Goal: Task Accomplishment & Management: Complete application form

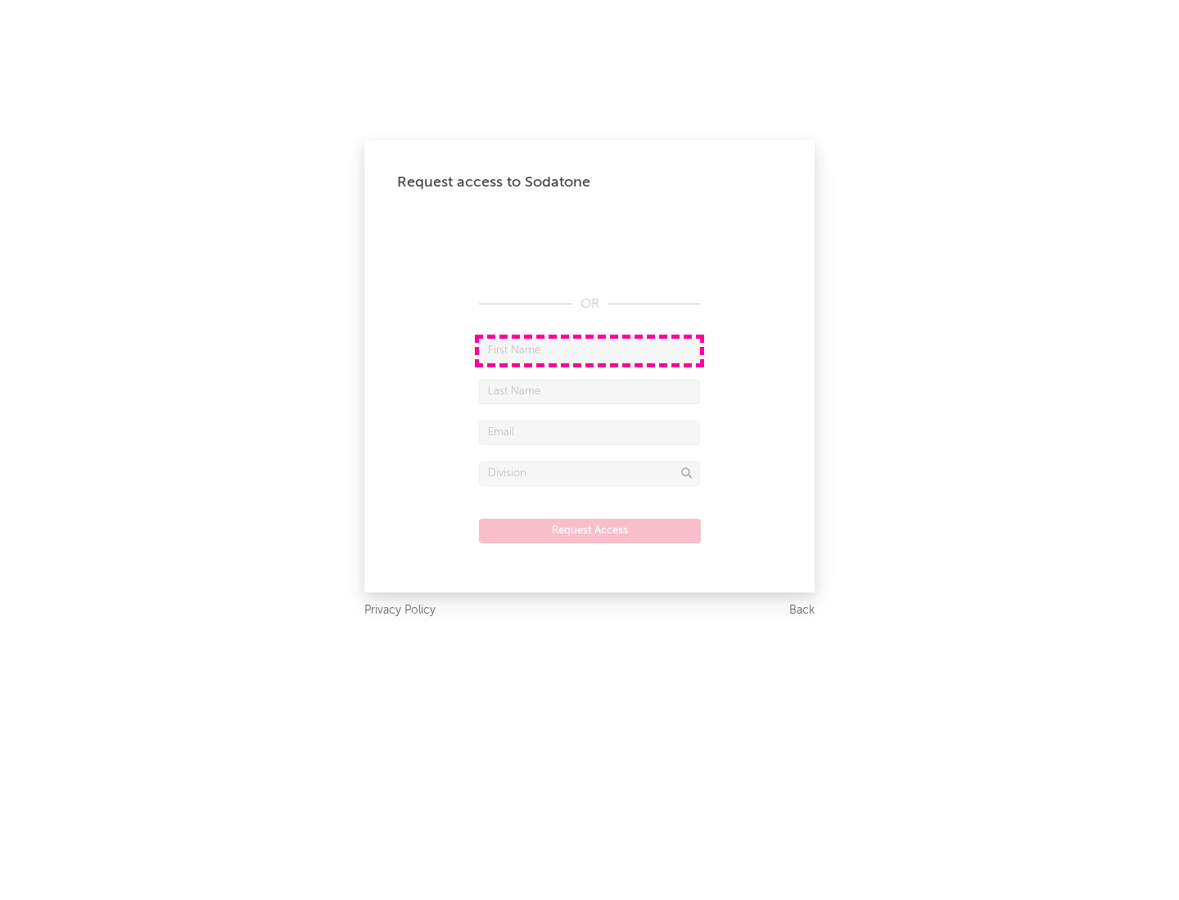
click at [589, 350] on input "text" at bounding box center [589, 351] width 221 height 25
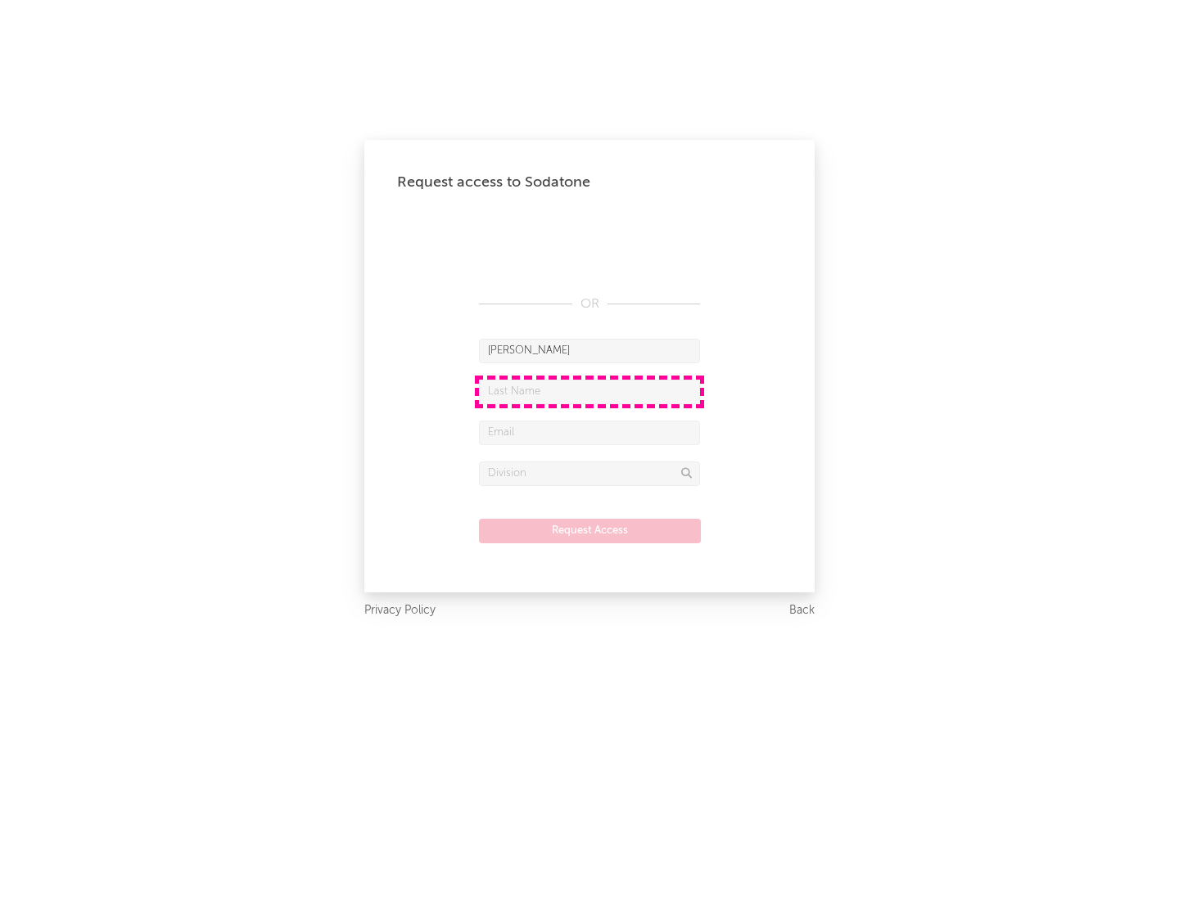
type input "[PERSON_NAME]"
click at [589, 391] on input "text" at bounding box center [589, 392] width 221 height 25
type input "[PERSON_NAME]"
click at [589, 432] on input "text" at bounding box center [589, 433] width 221 height 25
type input "[EMAIL_ADDRESS][DOMAIN_NAME]"
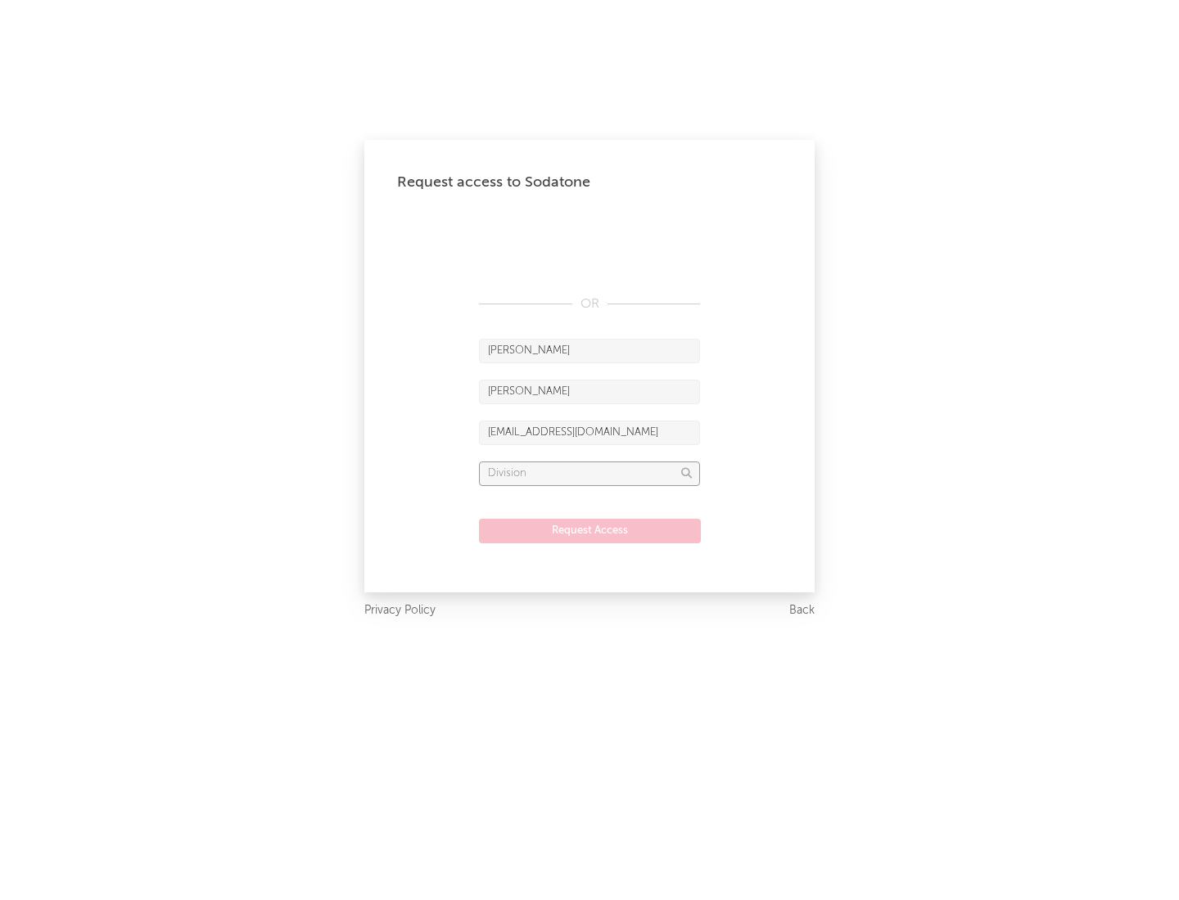
click at [589, 473] on input "text" at bounding box center [589, 474] width 221 height 25
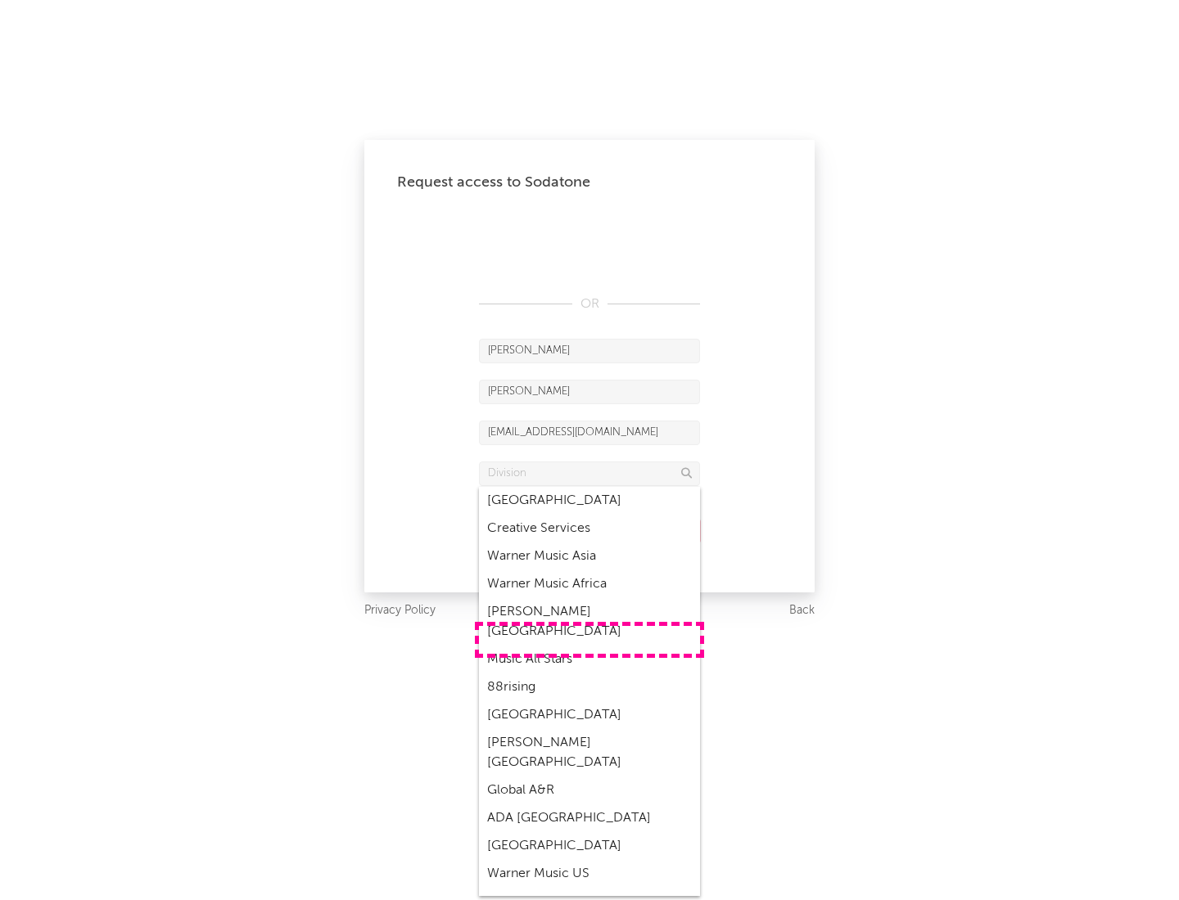
click at [589, 646] on div "Music All Stars" at bounding box center [589, 660] width 221 height 28
type input "Music All Stars"
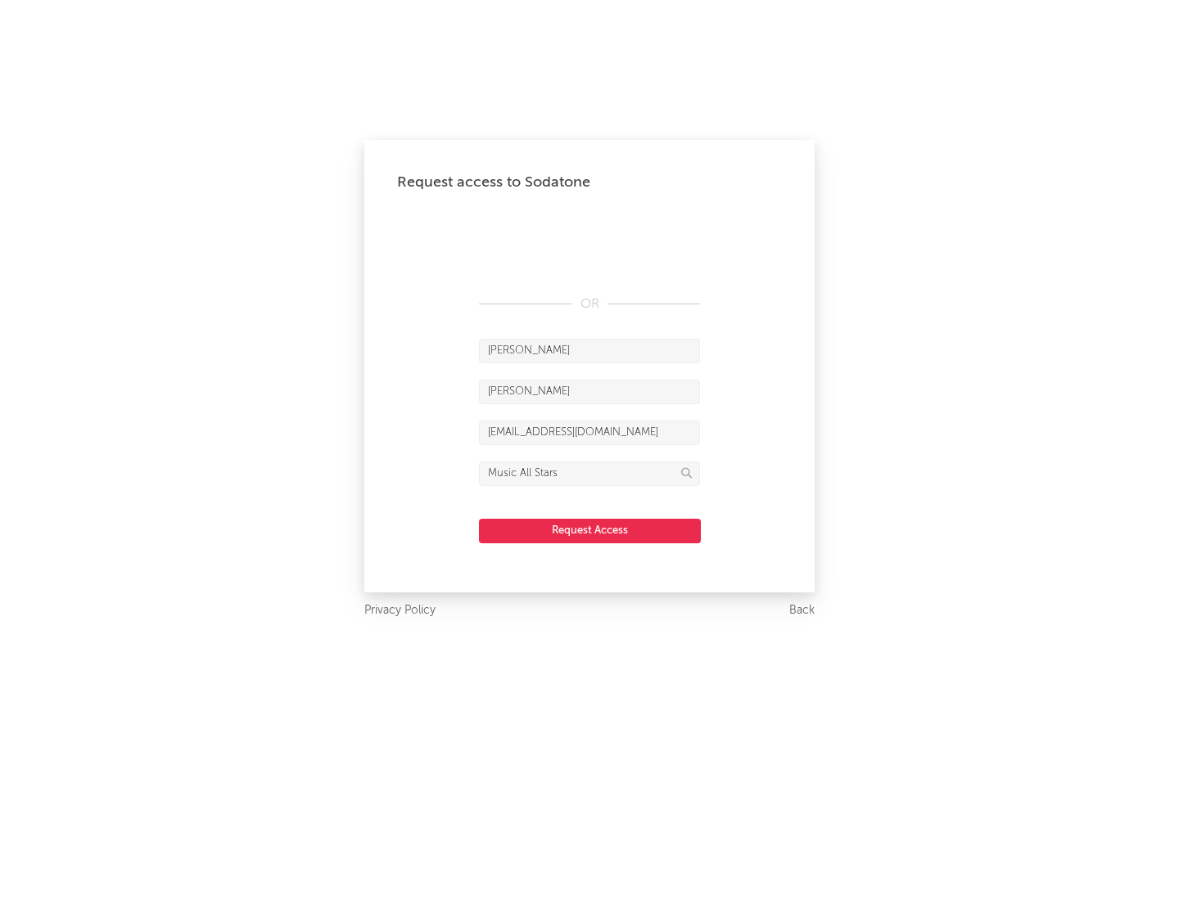
click at [589, 530] on button "Request Access" at bounding box center [590, 531] width 222 height 25
